Goal: Transaction & Acquisition: Book appointment/travel/reservation

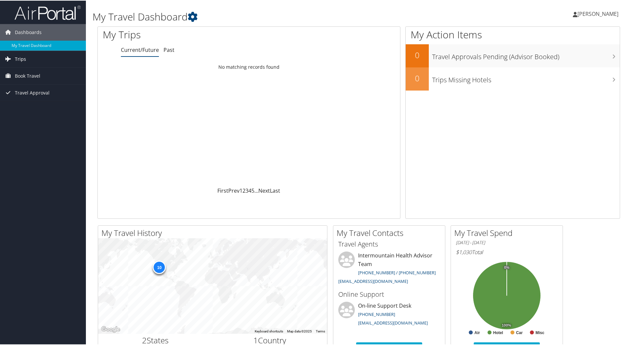
click at [27, 53] on link "Trips" at bounding box center [43, 58] width 86 height 17
click at [25, 103] on span "Book Travel" at bounding box center [27, 105] width 25 height 17
click at [33, 138] on link "Book/Manage Online Trips" at bounding box center [43, 138] width 86 height 10
